Goal: Information Seeking & Learning: Check status

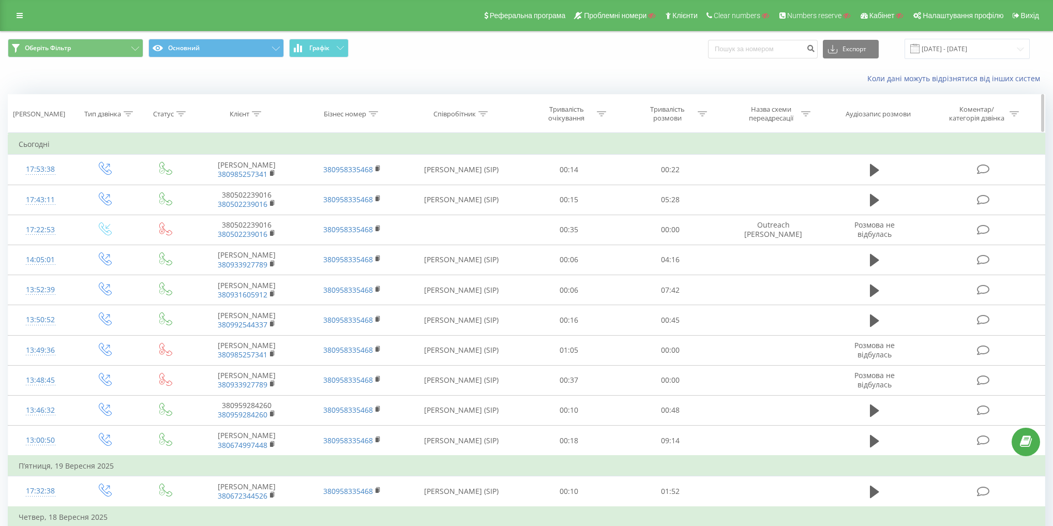
click at [368, 111] on div "Бізнес номер" at bounding box center [351, 114] width 54 height 9
click at [367, 183] on input "text" at bounding box center [352, 188] width 91 height 18
paste input "380958335468"
type input "380958335468"
click at [373, 206] on span "OK" at bounding box center [374, 208] width 29 height 16
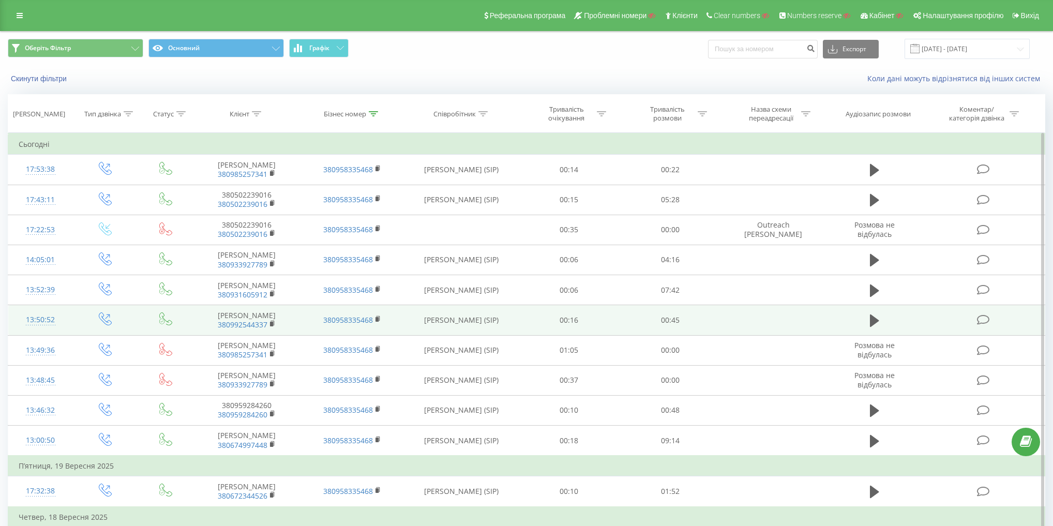
click at [110, 322] on icon at bounding box center [105, 318] width 13 height 13
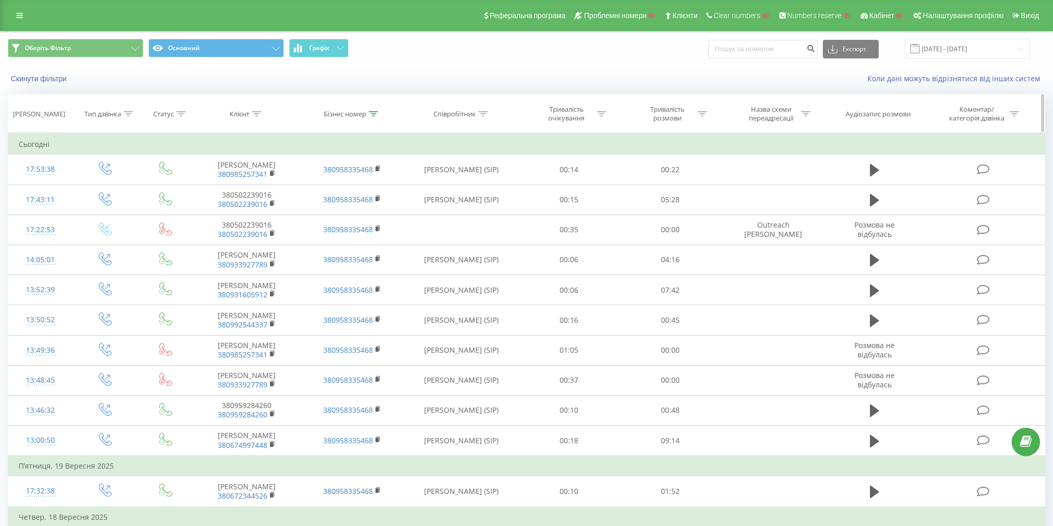
click at [100, 121] on th "Тип дзвінка" at bounding box center [105, 114] width 65 height 38
click at [111, 110] on div "Тип дзвінка" at bounding box center [102, 114] width 37 height 9
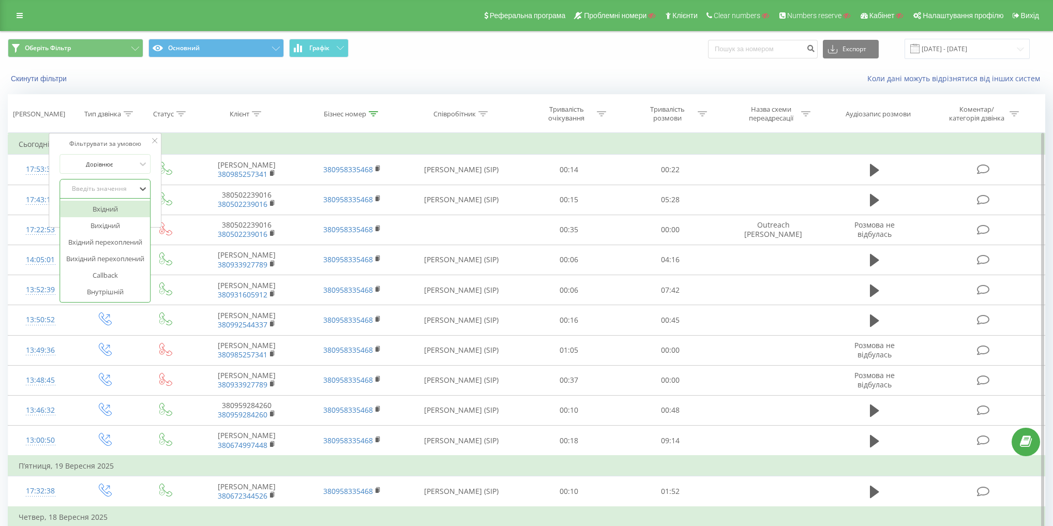
click at [109, 190] on div "Введіть значення" at bounding box center [99, 189] width 73 height 8
click at [116, 205] on div "Вхідний" at bounding box center [106, 209] width 90 height 17
click at [139, 205] on span "OK" at bounding box center [127, 210] width 29 height 16
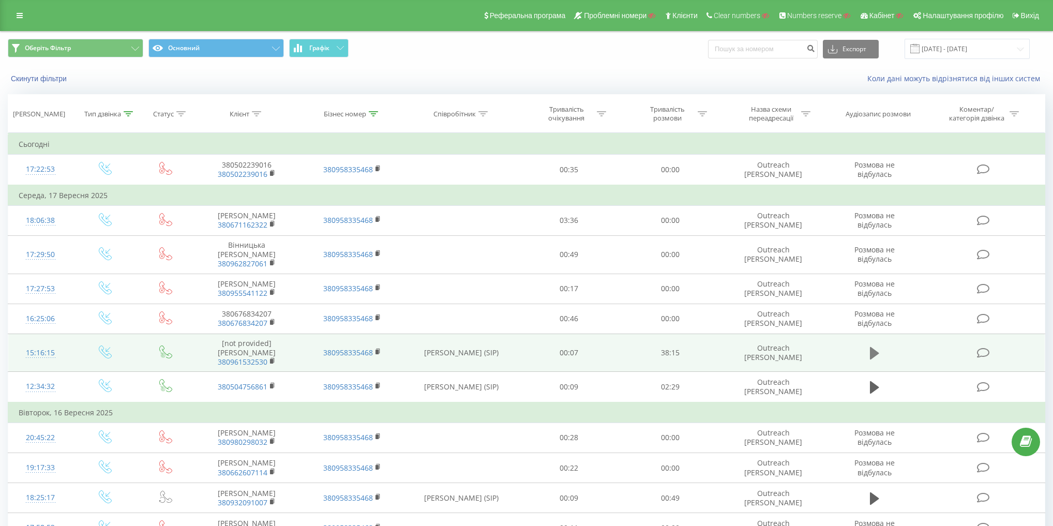
click at [875, 347] on icon at bounding box center [874, 353] width 9 height 12
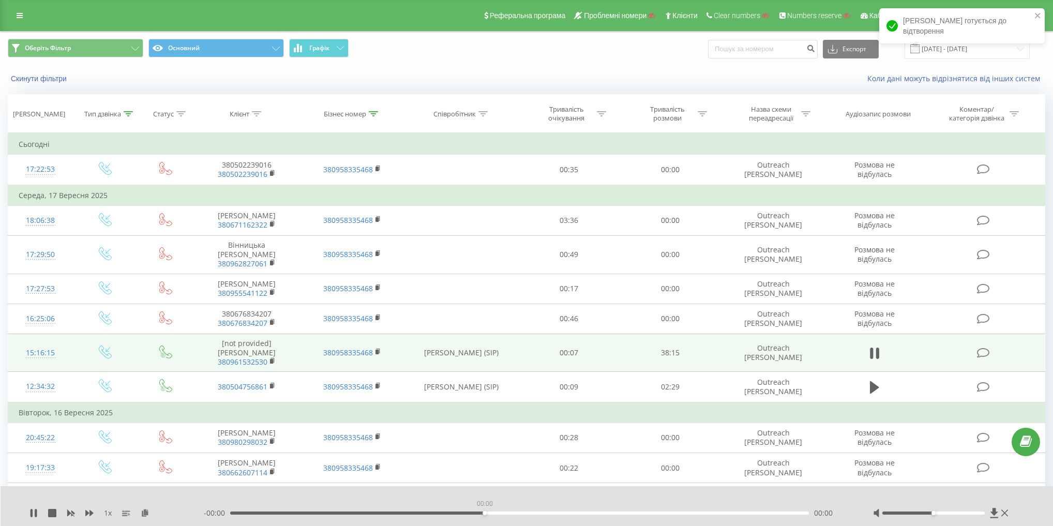
click at [487, 513] on div "00:00" at bounding box center [519, 513] width 579 height 3
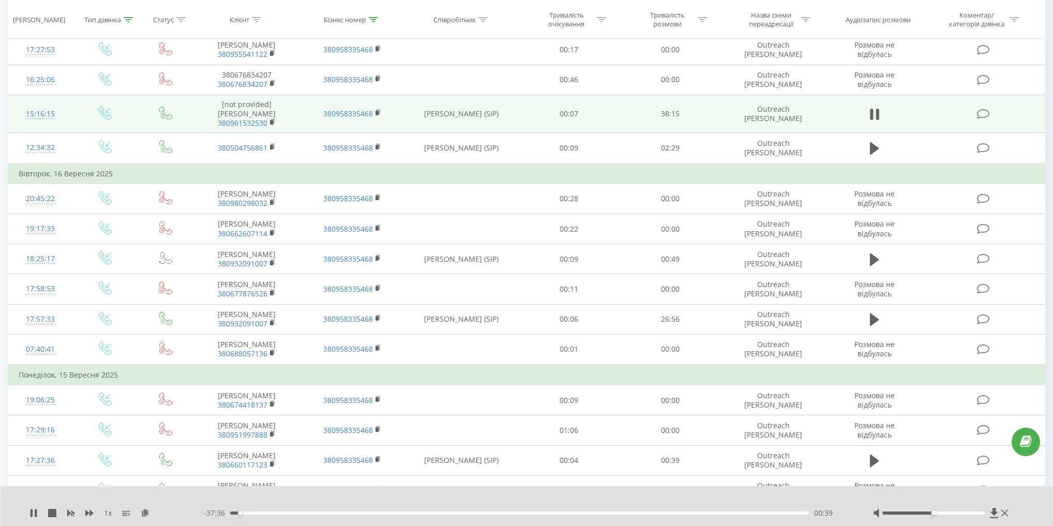
scroll to position [240, 0]
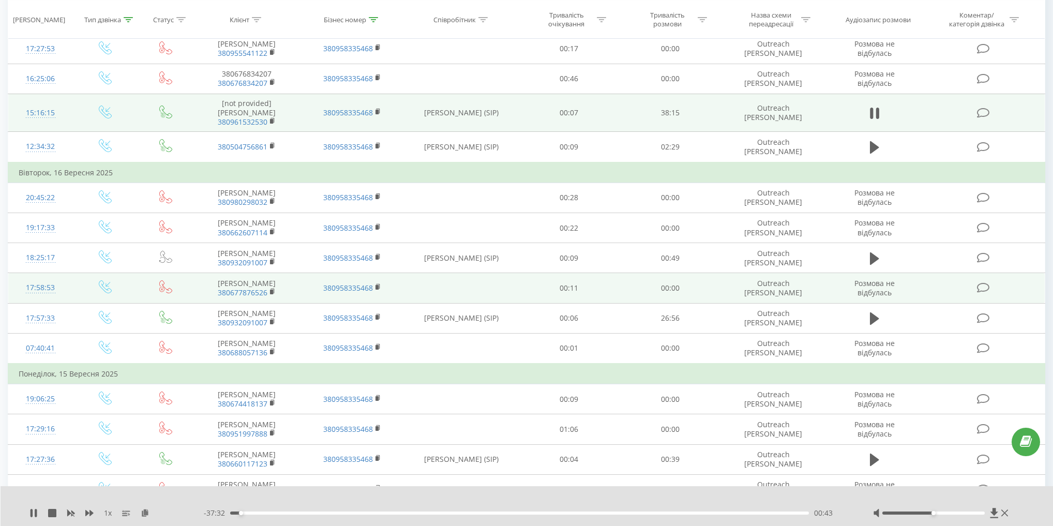
click at [166, 280] on icon at bounding box center [165, 286] width 13 height 13
click at [106, 282] on icon at bounding box center [108, 284] width 5 height 5
click at [130, 274] on td at bounding box center [105, 288] width 65 height 30
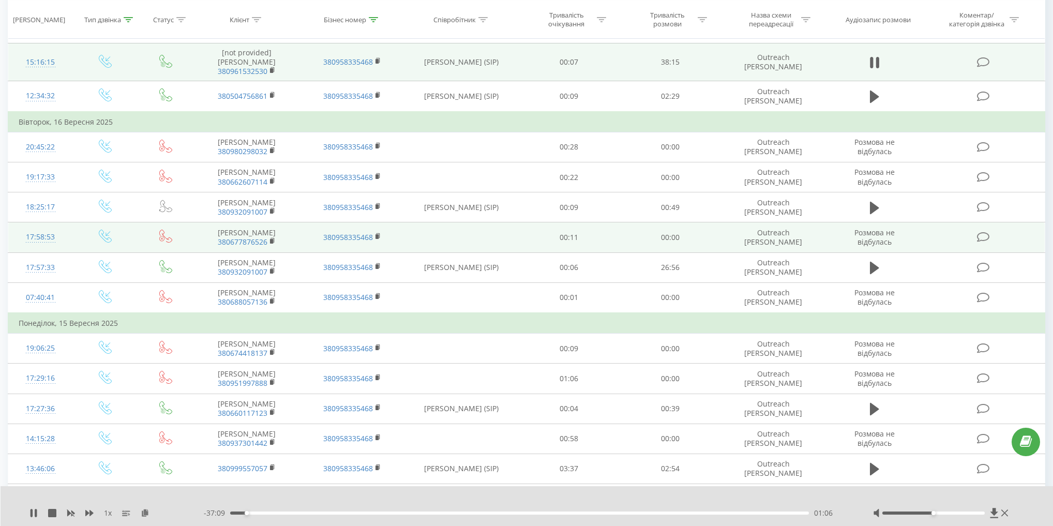
scroll to position [281, 0]
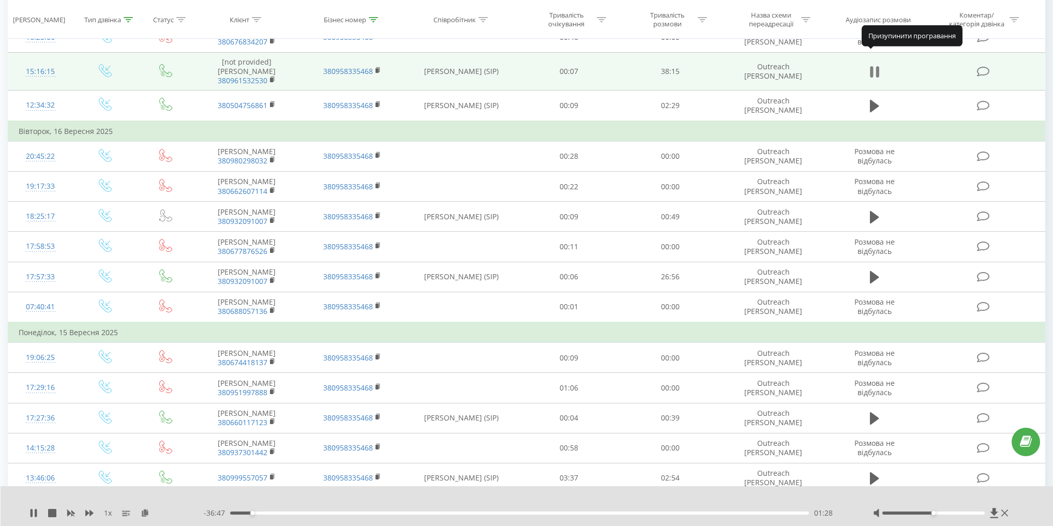
click at [875, 65] on icon at bounding box center [874, 72] width 9 height 14
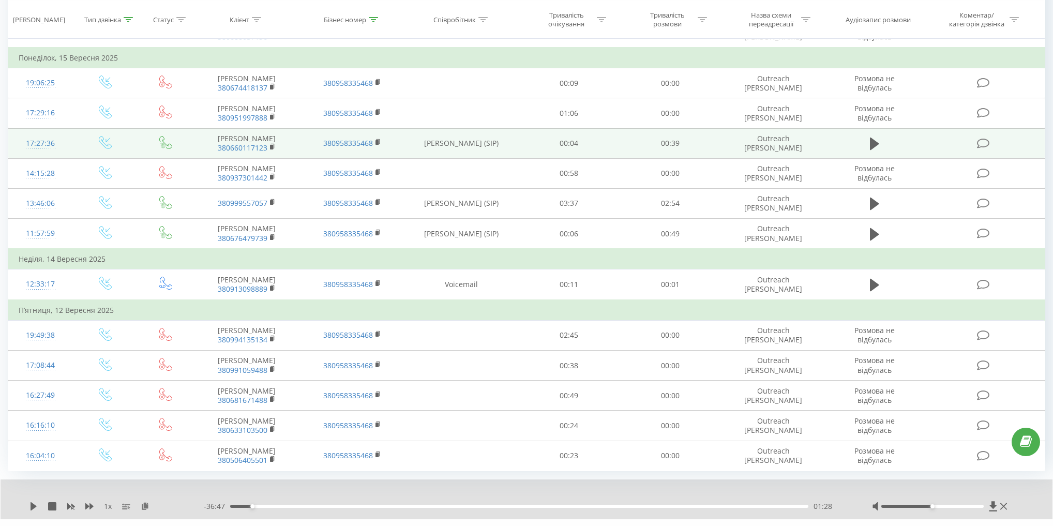
scroll to position [560, 0]
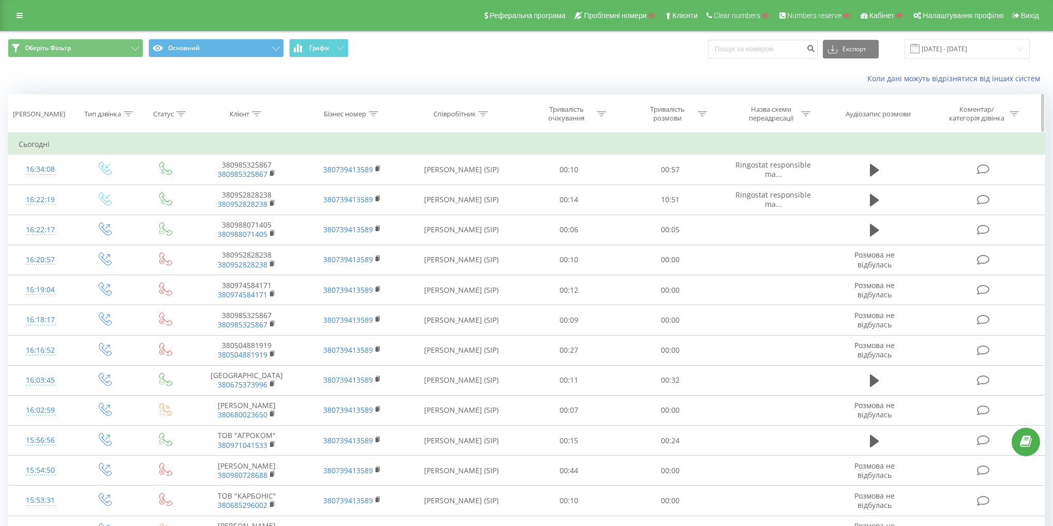
click at [360, 113] on div "Бізнес номер" at bounding box center [345, 114] width 42 height 9
click at [366, 186] on div "Дата дзвінка Тип дзвінка Статус Клієнт Бізнес номер Співробітник Тривалість очі…" at bounding box center [527, 509] width 1038 height 830
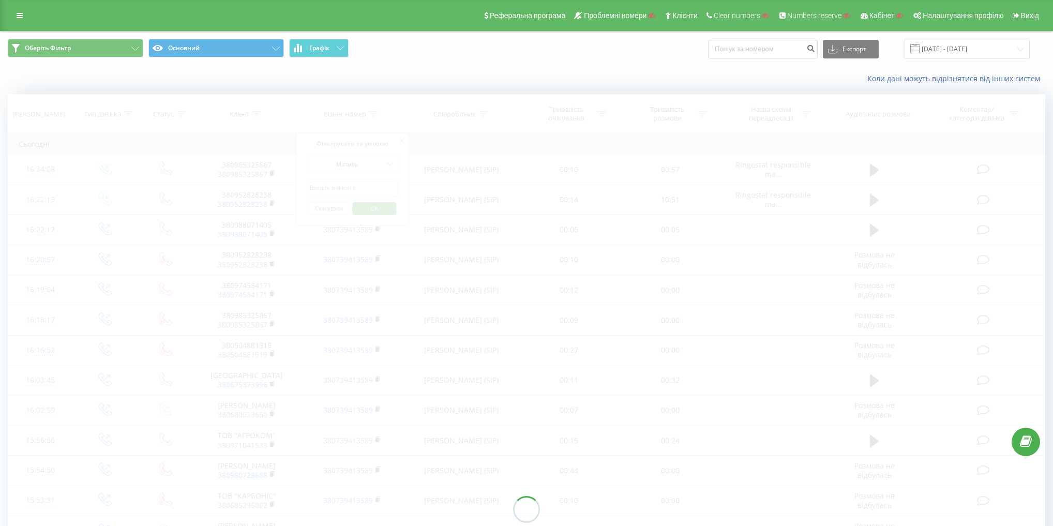
paste input "380965093122"
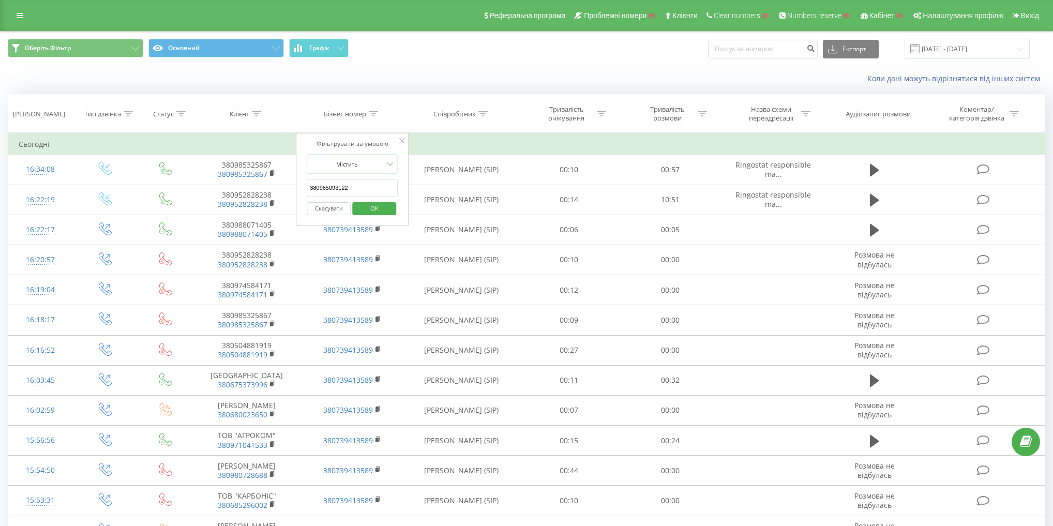
type input "380965093122"
click at [375, 201] on span "OK" at bounding box center [374, 208] width 29 height 16
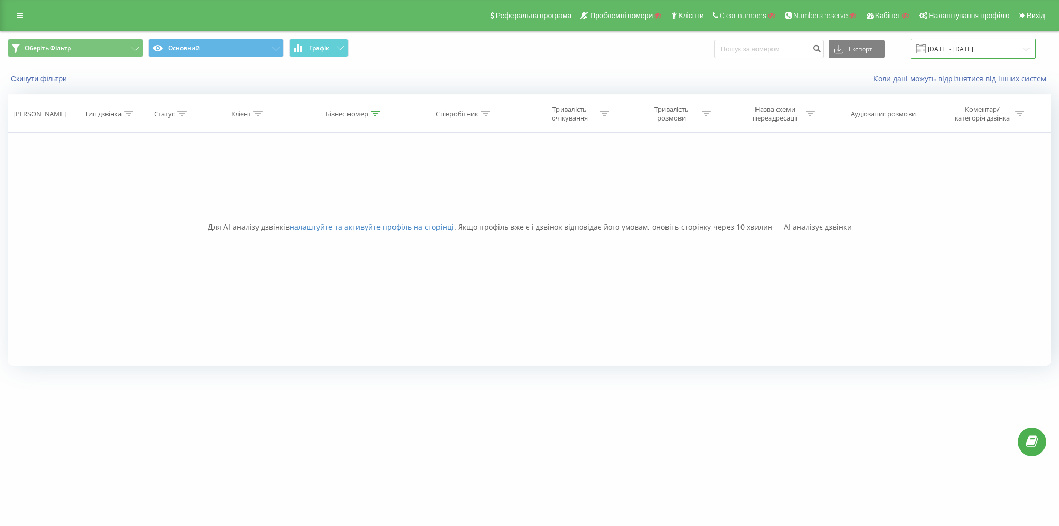
click at [965, 52] on input "[DATE] - [DATE]" at bounding box center [973, 49] width 125 height 20
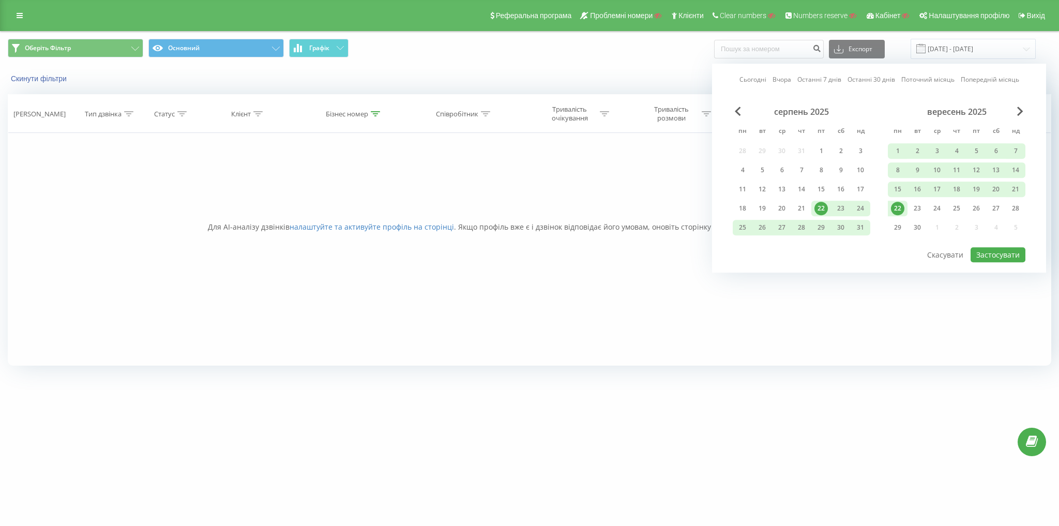
click at [731, 110] on div "Сьогодні Вчора Останні 7 днів Останні 30 днів Поточний місяць Попередній місяць…" at bounding box center [879, 168] width 334 height 209
click at [736, 110] on span "Previous Month" at bounding box center [738, 111] width 6 height 9
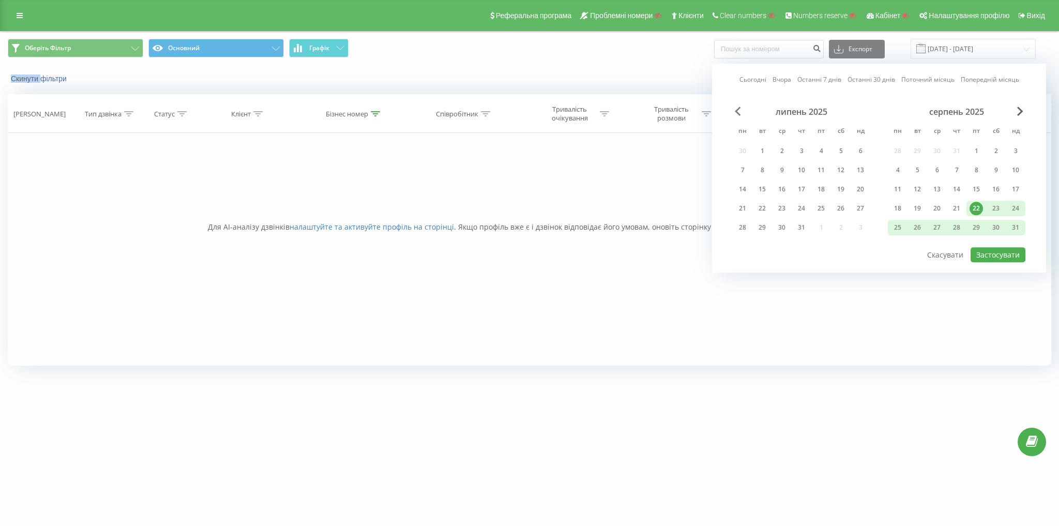
click at [736, 110] on span "Previous Month" at bounding box center [738, 111] width 6 height 9
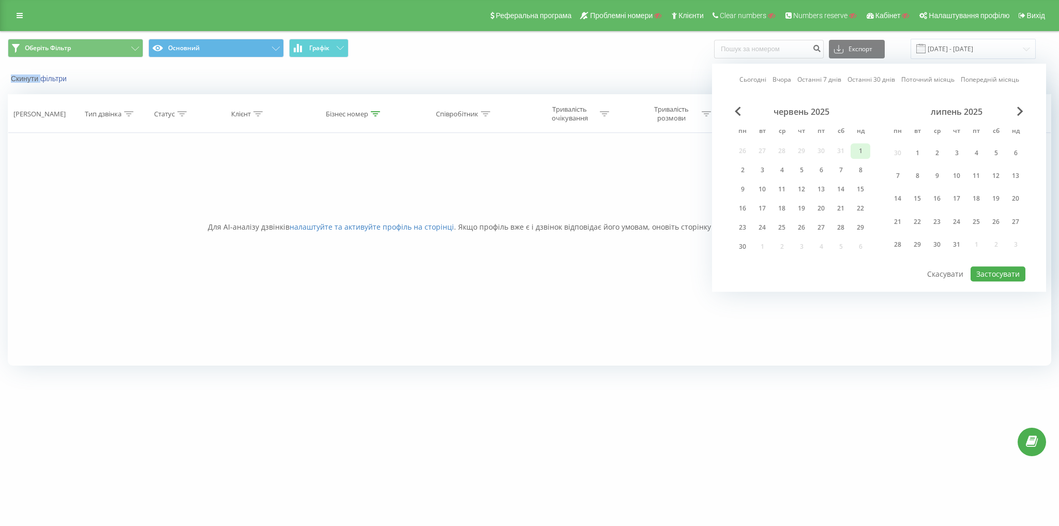
click at [861, 145] on div "1" at bounding box center [860, 150] width 13 height 13
click at [960, 243] on div "31" at bounding box center [956, 244] width 13 height 13
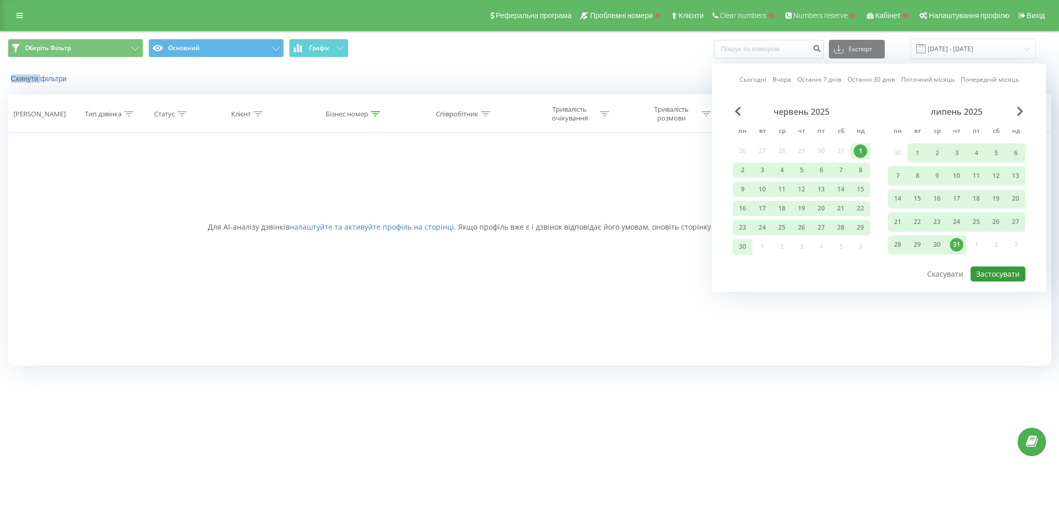
click at [1013, 275] on button "Застосувати" at bounding box center [998, 273] width 55 height 15
type input "01.06.2025 - 31.07.2025"
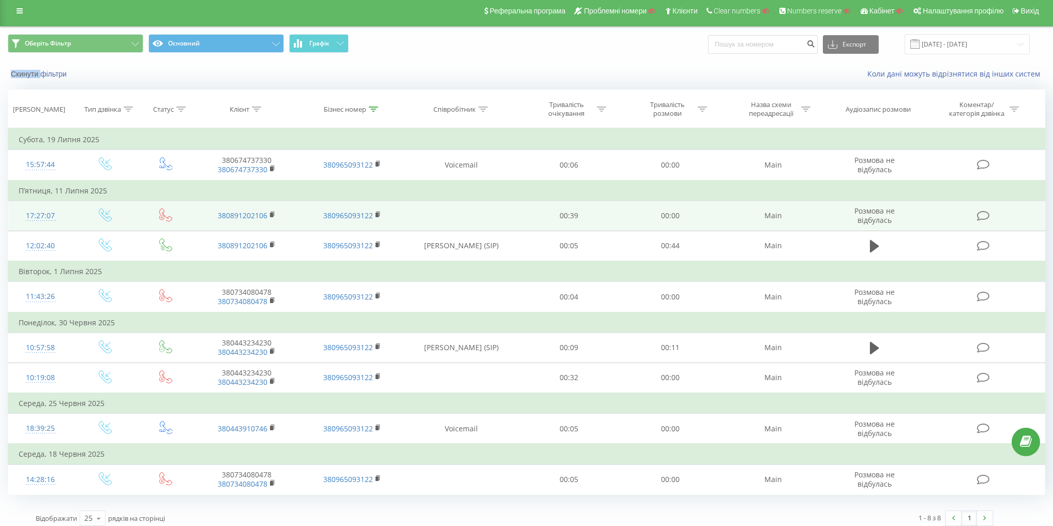
scroll to position [10, 0]
